Goal: Find specific page/section: Find specific page/section

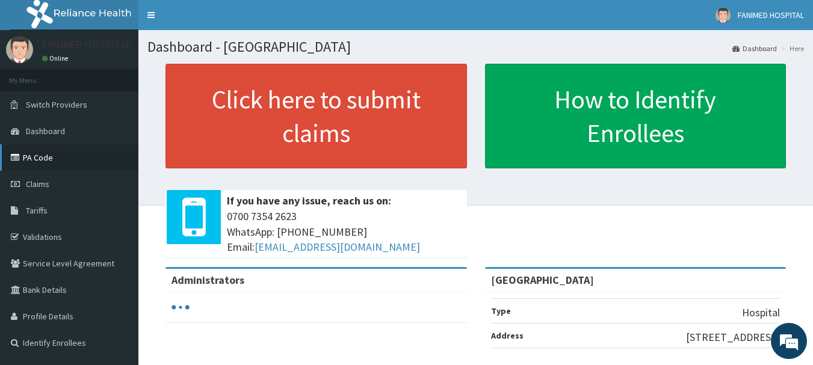
click at [37, 155] on link "PA Code" at bounding box center [69, 157] width 138 height 26
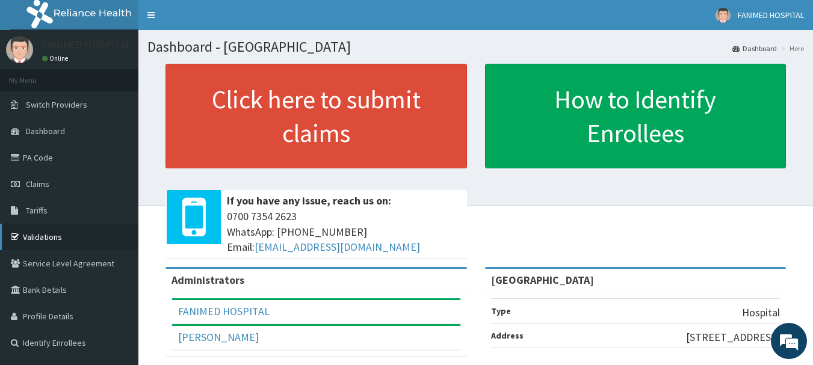
click at [50, 235] on link "Validations" at bounding box center [69, 237] width 138 height 26
